Goal: Complete application form: Complete application form

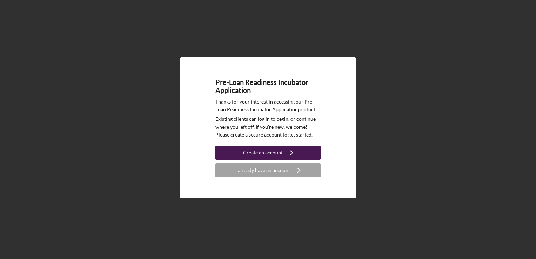
click at [271, 152] on div "Create an account" at bounding box center [263, 153] width 40 height 14
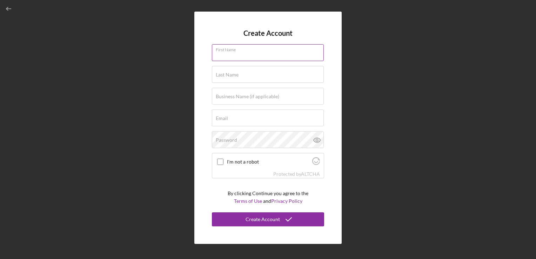
click at [241, 52] on div "First Name" at bounding box center [268, 53] width 112 height 18
type input "[PERSON_NAME]"
type input "[GEOGRAPHIC_DATA]"
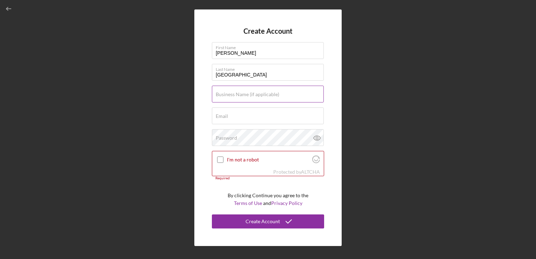
click at [241, 94] on label "Business Name (if applicable)" at bounding box center [248, 95] width 64 height 6
click at [241, 94] on input "Business Name (if applicable)" at bounding box center [268, 94] width 112 height 17
type input "Healthy Choices"
click at [225, 118] on label "Email" at bounding box center [222, 116] width 12 height 6
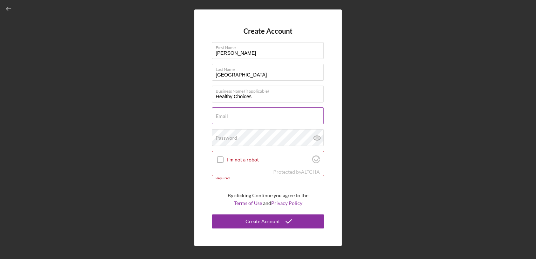
click at [225, 118] on input "Email" at bounding box center [268, 115] width 112 height 17
type input "[EMAIL_ADDRESS][DOMAIN_NAME]"
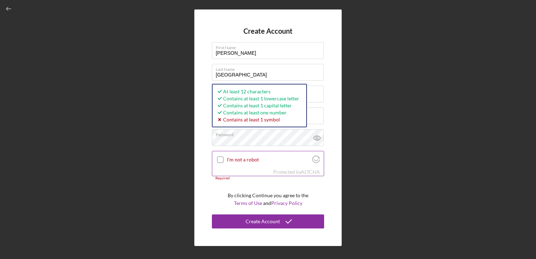
click at [219, 158] on input "I'm not a robot" at bounding box center [220, 160] width 6 height 6
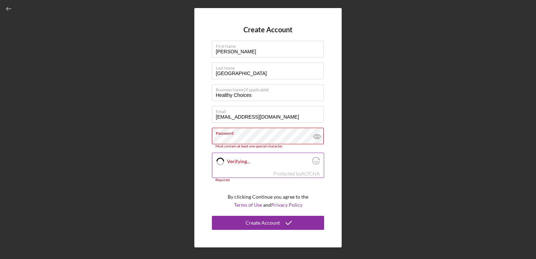
checkbox input "true"
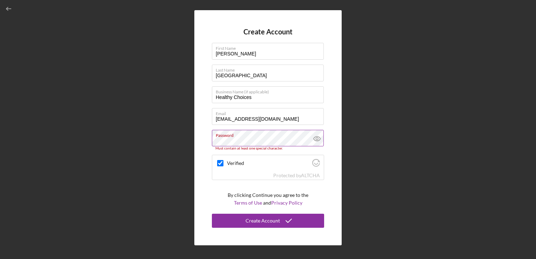
click at [318, 138] on icon at bounding box center [317, 139] width 2 height 2
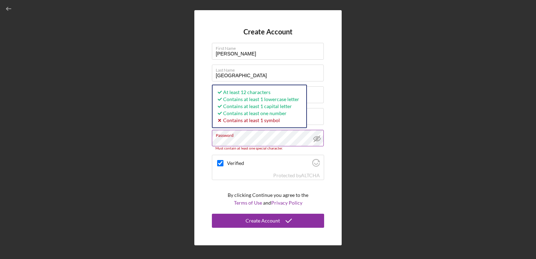
click at [249, 146] on div "Must contain at least one special character." at bounding box center [268, 148] width 112 height 4
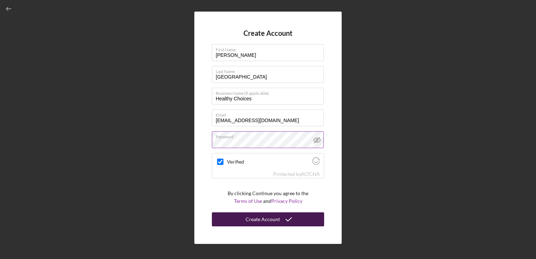
click at [273, 221] on div "Create Account" at bounding box center [263, 219] width 34 height 14
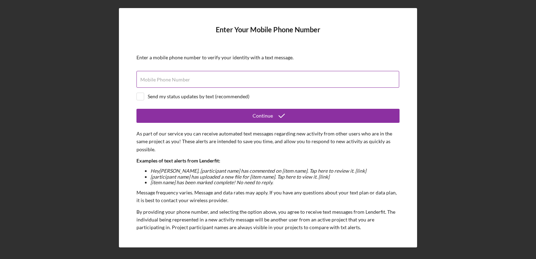
click at [174, 79] on label "Mobile Phone Number" at bounding box center [165, 80] width 50 height 6
click at [174, 79] on input "Mobile Phone Number" at bounding box center [268, 79] width 263 height 17
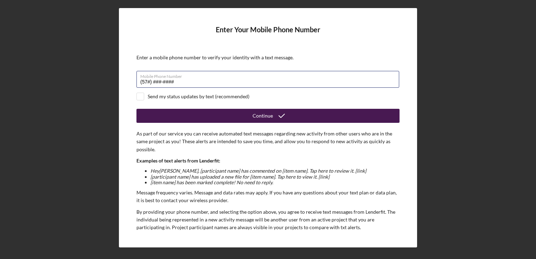
type input "(5##) ###-####"
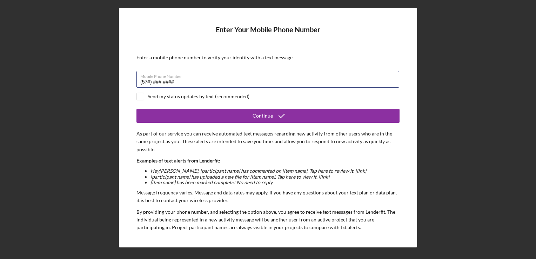
type input "(5##) ###-####"
type input "[PHONE_NUMBER]"
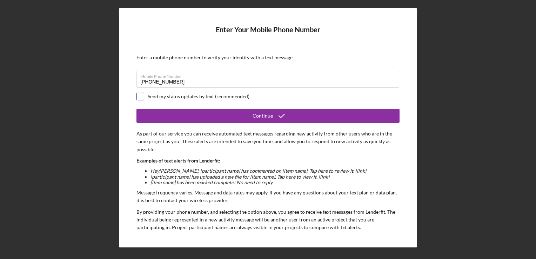
click at [140, 99] on input "checkbox" at bounding box center [140, 96] width 7 height 7
checkbox input "true"
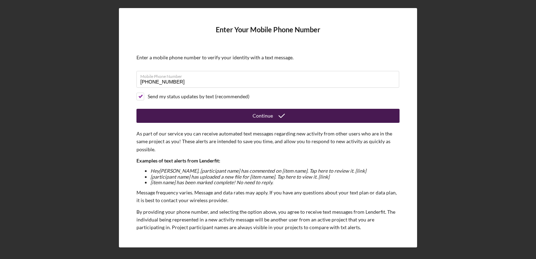
click at [262, 116] on div "Continue" at bounding box center [263, 116] width 20 height 14
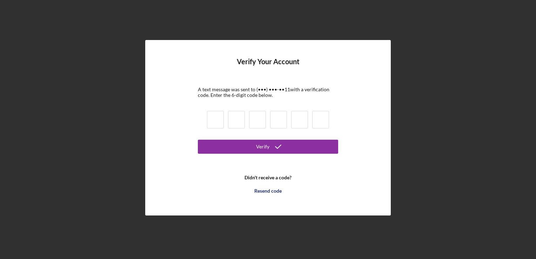
click at [217, 123] on input at bounding box center [215, 120] width 17 height 18
type input "3"
type input "7"
type input "2"
type input "8"
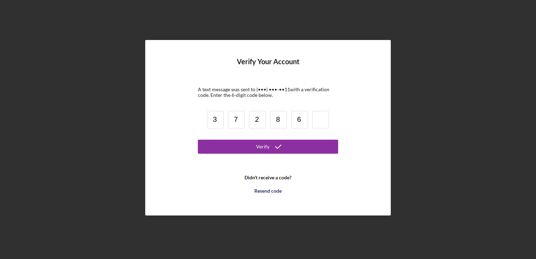
type input "6"
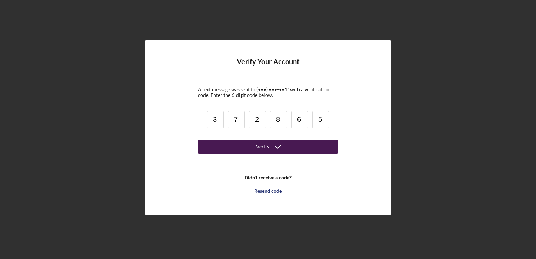
type input "5"
click at [268, 145] on div "Verify" at bounding box center [262, 147] width 13 height 14
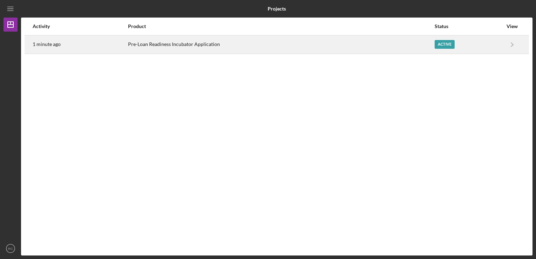
click at [204, 45] on div "Pre-Loan Readiness Incubator Application" at bounding box center [281, 45] width 306 height 18
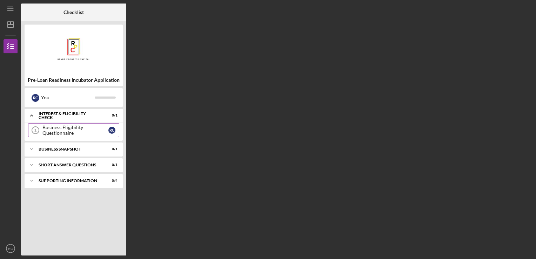
click at [87, 129] on div "Business Eligibility Questionnaire" at bounding box center [75, 130] width 66 height 11
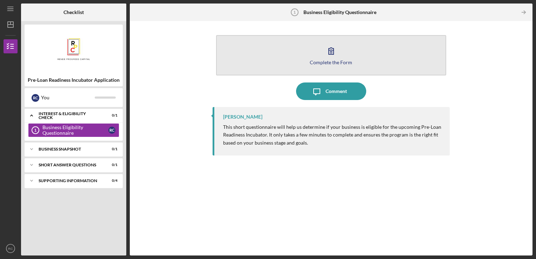
click at [333, 53] on icon "button" at bounding box center [332, 51] width 18 height 18
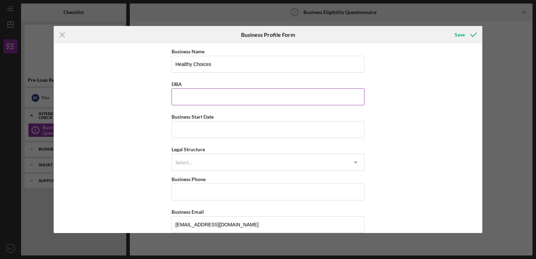
click at [195, 99] on input "DBA" at bounding box center [268, 96] width 193 height 17
type input "D"
type input "Healthy Choices, LLC"
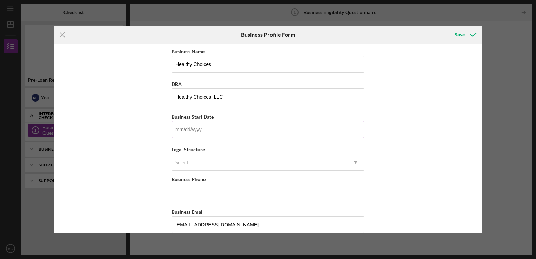
click at [184, 130] on input "Business Start Date" at bounding box center [268, 129] width 193 height 17
type input "1m/dd/yyyy"
type input "[DATE]"
click at [357, 162] on icon "Icon/Dropdown Arrow" at bounding box center [355, 162] width 17 height 17
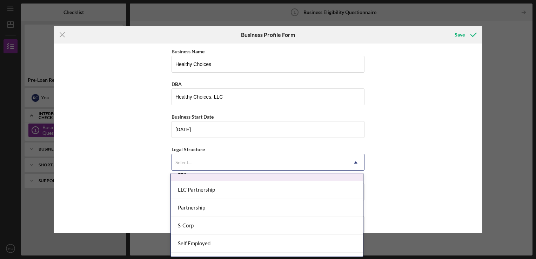
scroll to position [175, 0]
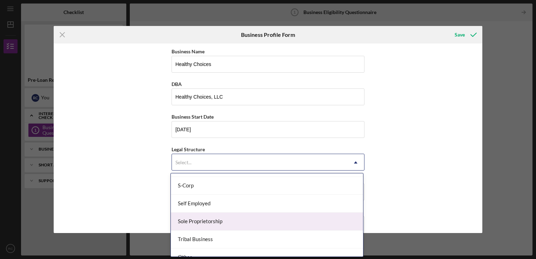
click at [268, 218] on div "Sole Proprietorship" at bounding box center [267, 222] width 192 height 18
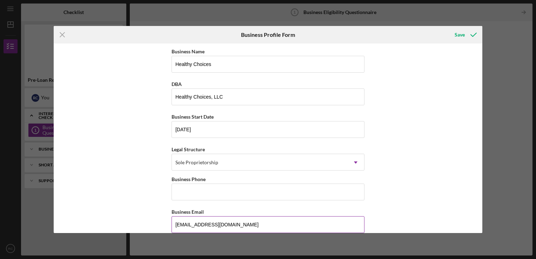
scroll to position [35, 0]
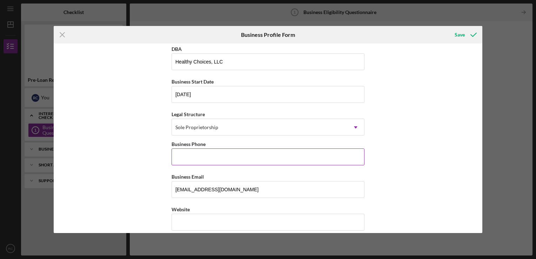
click at [194, 157] on input "Business Phone" at bounding box center [268, 156] width 193 height 17
type input "[PHONE_NUMBER]"
type input "[STREET_ADDRESS]"
type input "[GEOGRAPHIC_DATA]"
type input "72116"
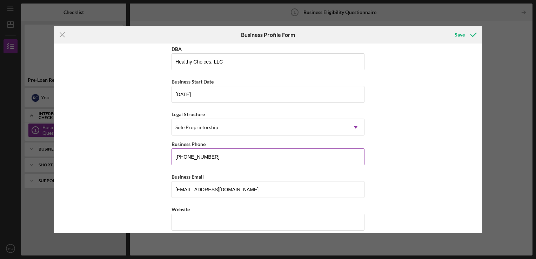
type input "AR"
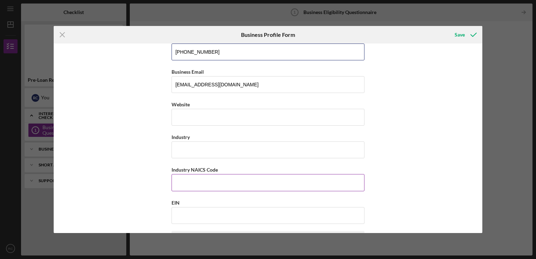
scroll to position [140, 0]
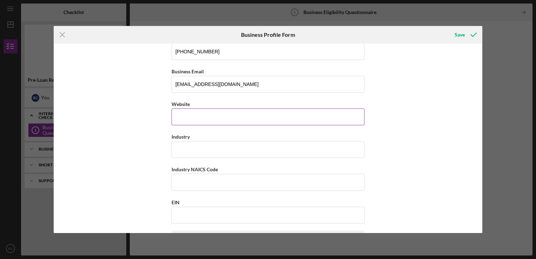
click at [199, 116] on input "Website" at bounding box center [268, 116] width 193 height 17
type input "N"
click at [188, 155] on input "Industry" at bounding box center [268, 149] width 193 height 17
type input "s"
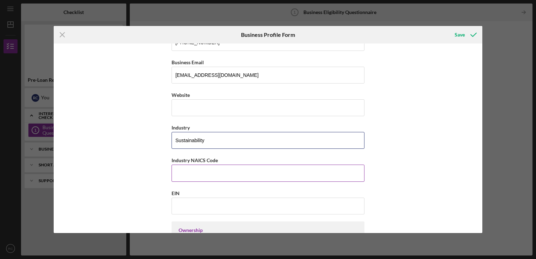
scroll to position [175, 0]
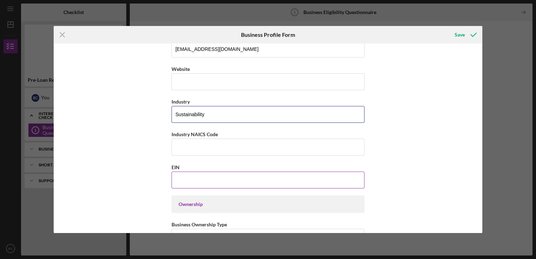
type input "Sustainability"
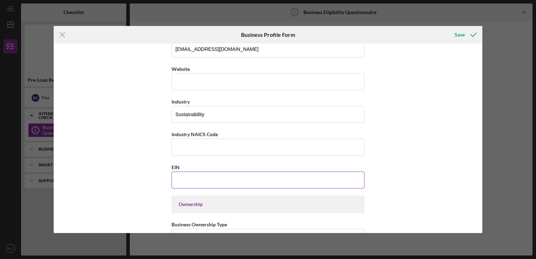
click at [206, 181] on input "EIN" at bounding box center [268, 180] width 193 height 17
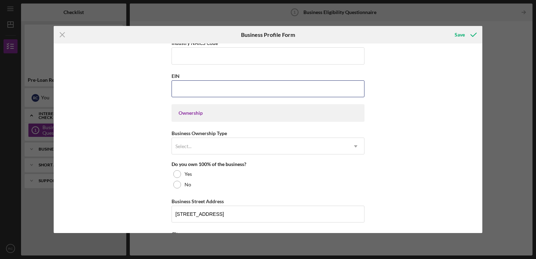
scroll to position [281, 0]
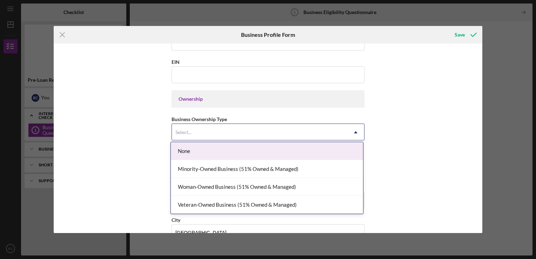
click at [356, 130] on icon "Icon/Dropdown Arrow" at bounding box center [355, 132] width 17 height 17
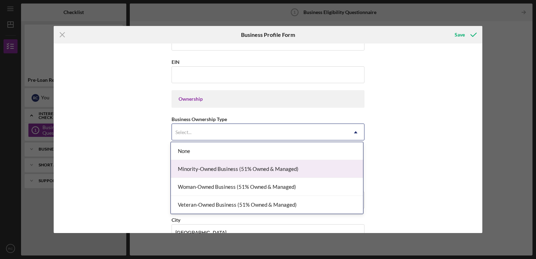
click at [314, 172] on div "Minority-Owned Business (51% Owned & Managed)" at bounding box center [267, 169] width 192 height 18
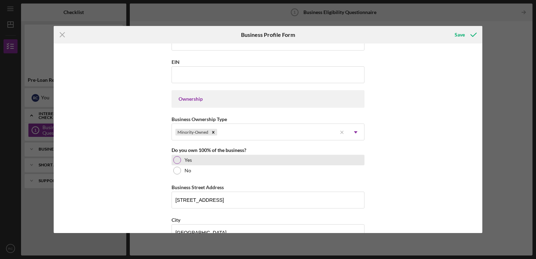
click at [175, 157] on div at bounding box center [177, 160] width 8 height 8
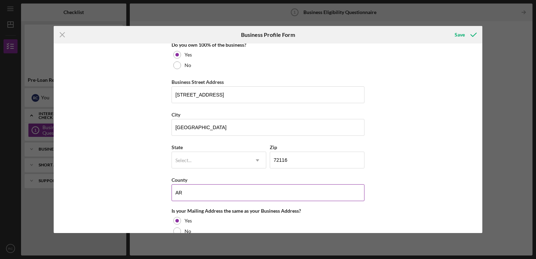
scroll to position [421, 0]
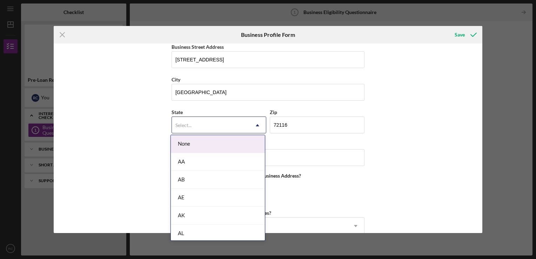
click at [259, 123] on icon "Icon/Dropdown Arrow" at bounding box center [257, 125] width 17 height 17
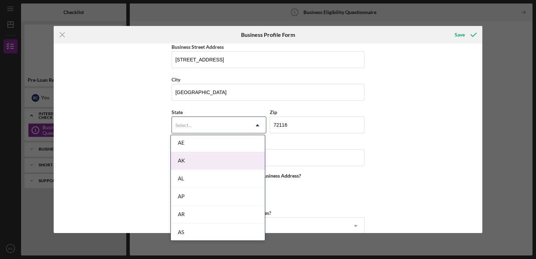
scroll to position [70, 0]
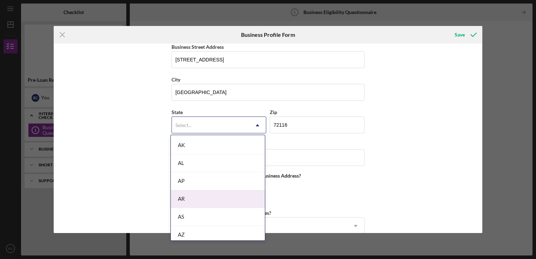
click at [203, 202] on div "AR" at bounding box center [218, 199] width 94 height 18
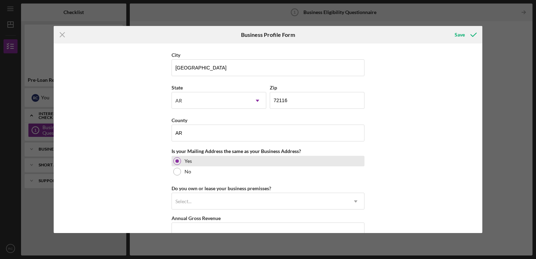
scroll to position [456, 0]
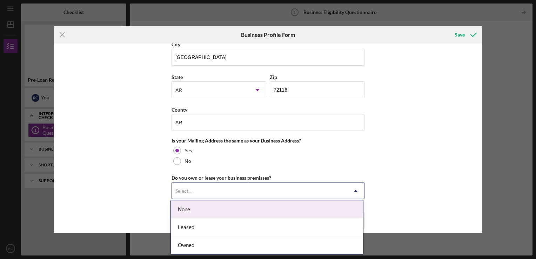
click at [357, 189] on icon "Icon/Dropdown Arrow" at bounding box center [355, 191] width 17 height 17
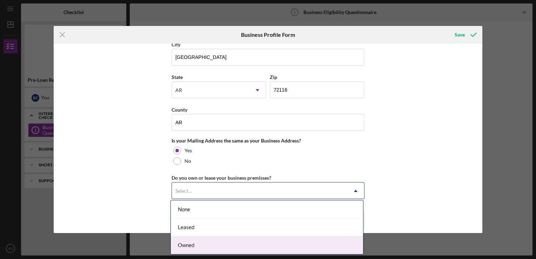
click at [191, 245] on div "Owned" at bounding box center [267, 245] width 192 height 18
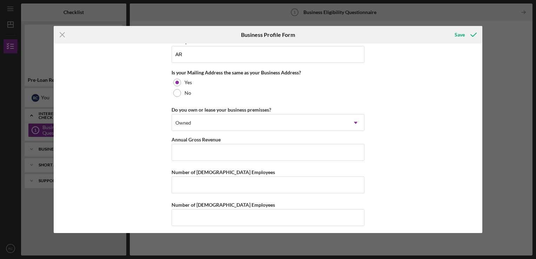
scroll to position [525, 0]
click at [226, 154] on input "Annual Gross Revenue" at bounding box center [268, 151] width 193 height 17
type input "$10,000"
click at [207, 185] on input "Number of [DEMOGRAPHIC_DATA] Employees" at bounding box center [268, 183] width 193 height 17
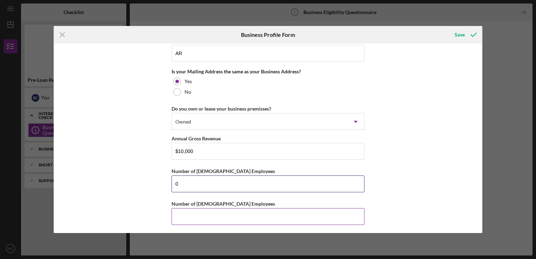
type input "0"
click at [194, 215] on input "Number of [DEMOGRAPHIC_DATA] Employees" at bounding box center [268, 216] width 193 height 17
type input "0"
click at [456, 33] on div "Save" at bounding box center [460, 35] width 10 height 14
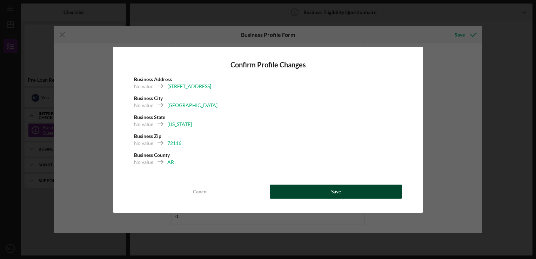
click at [336, 193] on div "Save" at bounding box center [336, 192] width 10 height 14
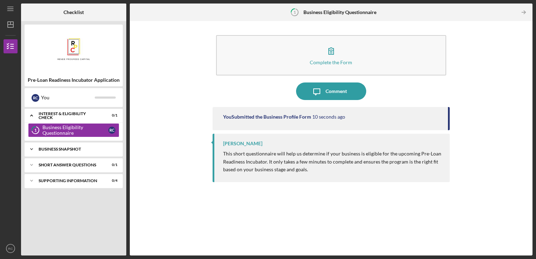
click at [63, 152] on div "Icon/Expander Business Snapshot 0 / 1" at bounding box center [74, 149] width 98 height 14
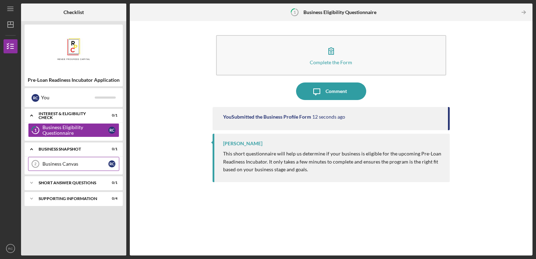
click at [78, 162] on div "Business Canvas" at bounding box center [75, 164] width 66 height 6
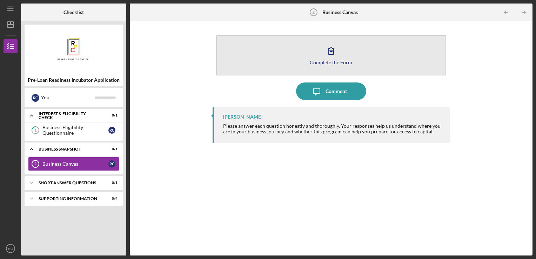
click at [338, 61] on div "Complete the Form" at bounding box center [331, 62] width 42 height 5
